Goal: Information Seeking & Learning: Learn about a topic

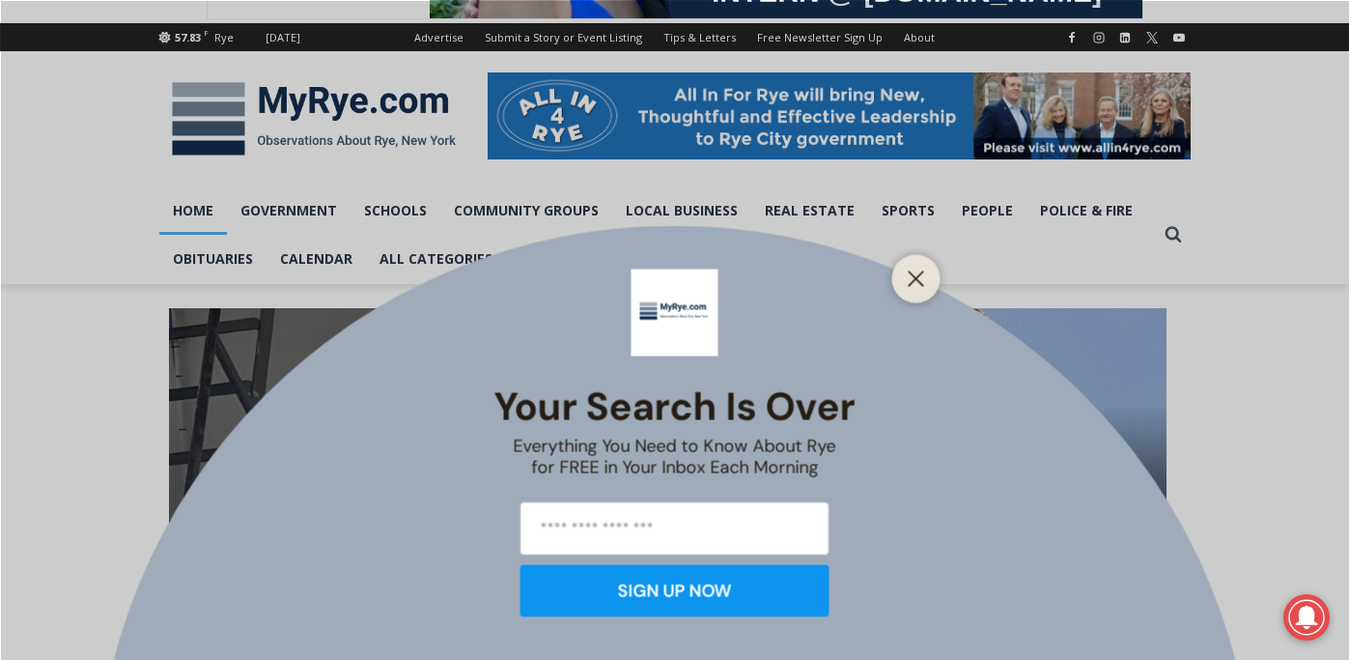
scroll to position [254, 0]
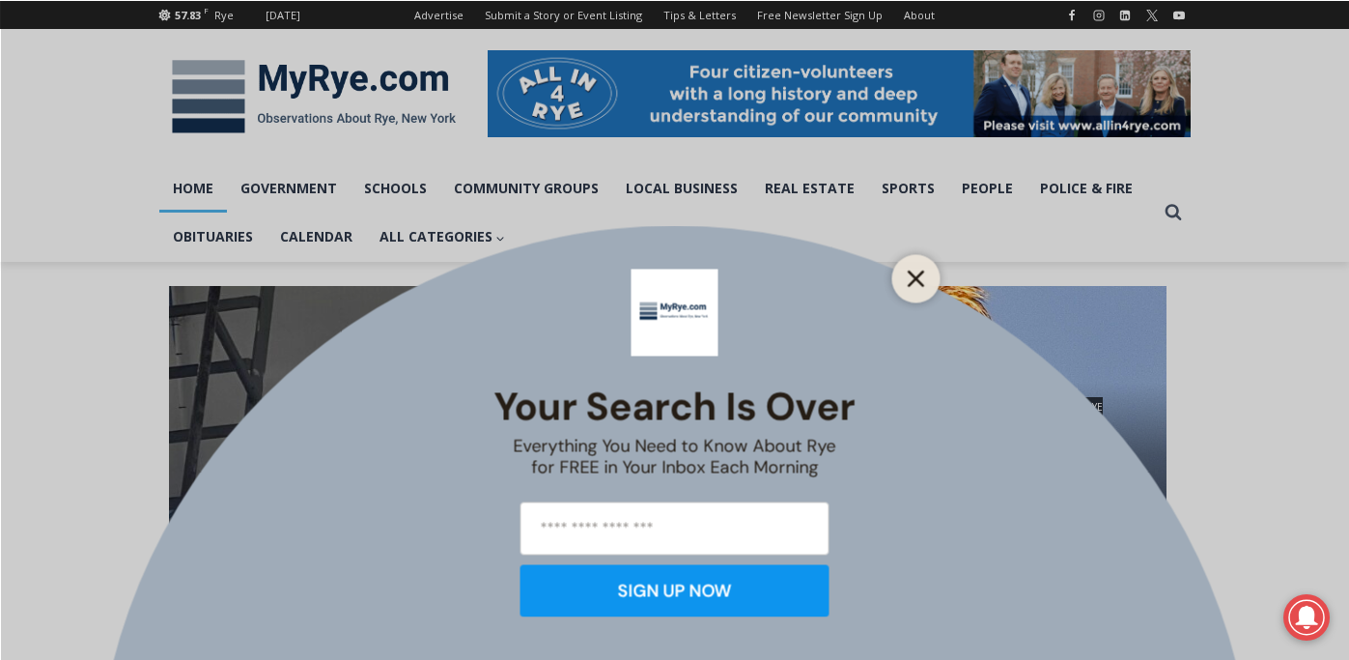
click at [919, 276] on icon "Close" at bounding box center [916, 277] width 17 height 17
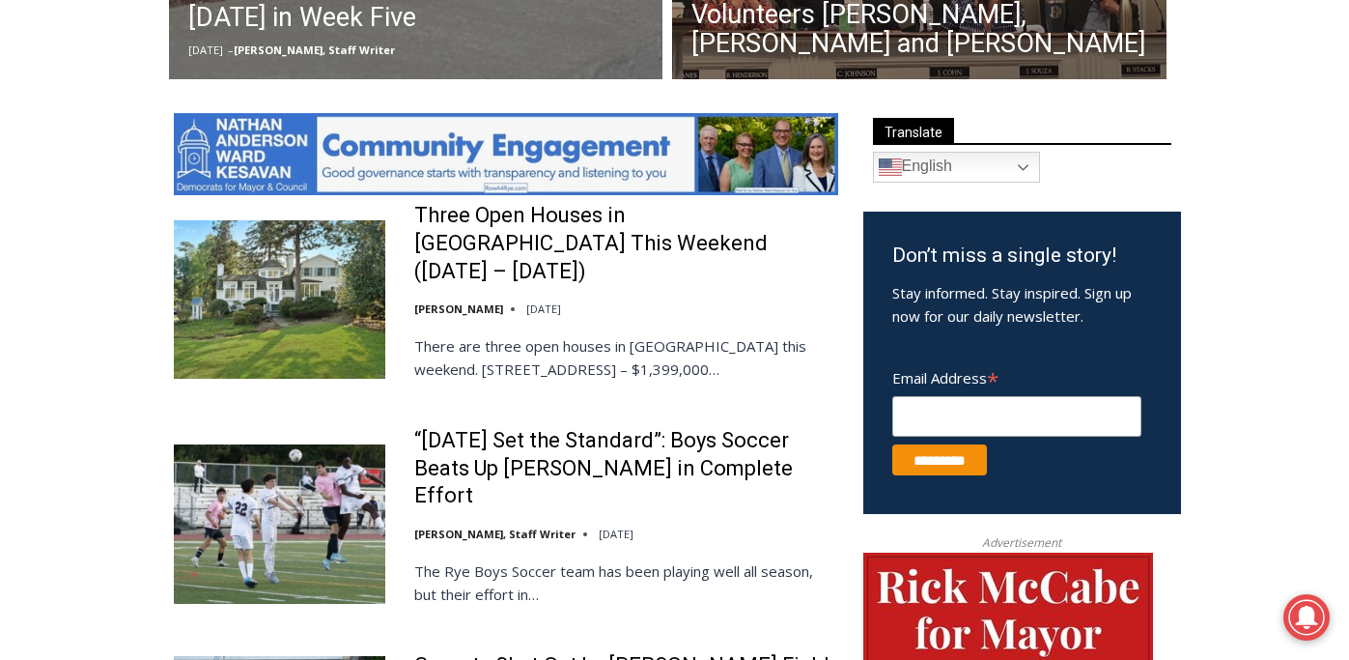
scroll to position [959, 0]
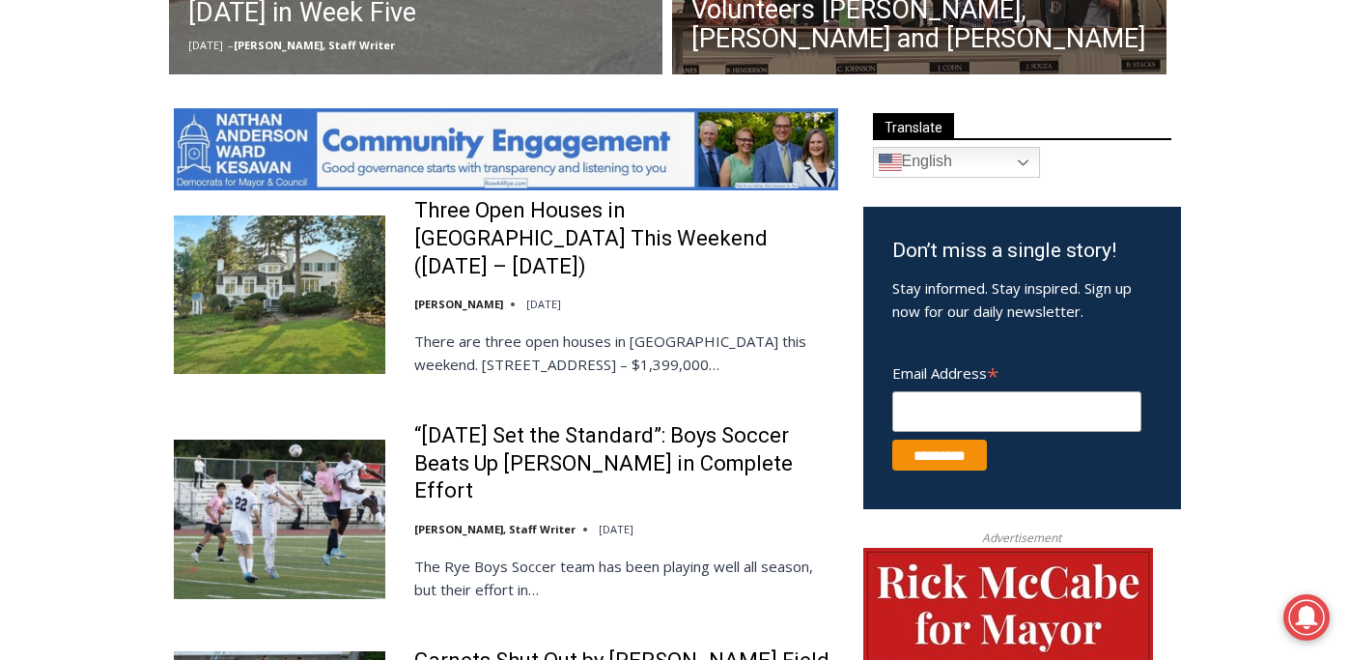
click at [340, 302] on img at bounding box center [280, 294] width 212 height 158
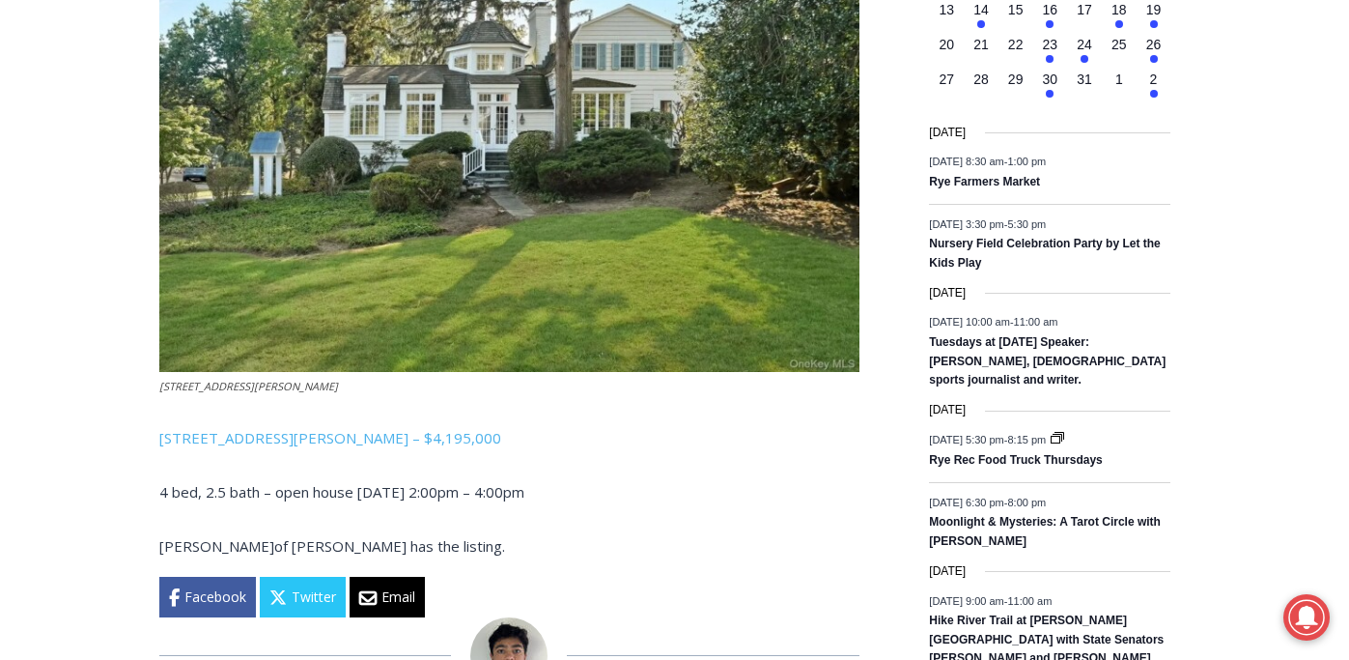
scroll to position [2612, 0]
